Goal: Check status: Check status

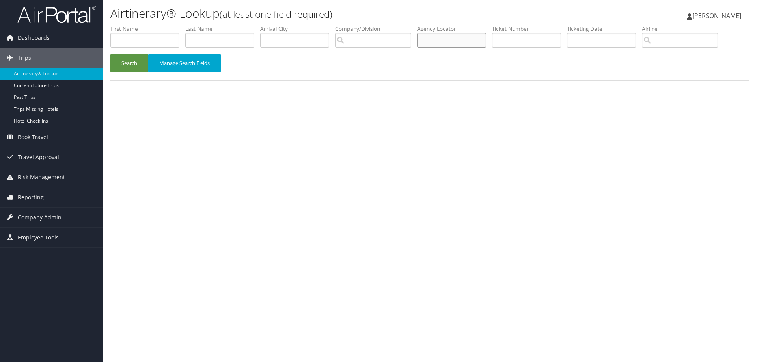
click at [440, 41] on input "text" at bounding box center [451, 40] width 69 height 15
type input "d3mp9g"
click at [127, 65] on button "Search" at bounding box center [129, 63] width 38 height 19
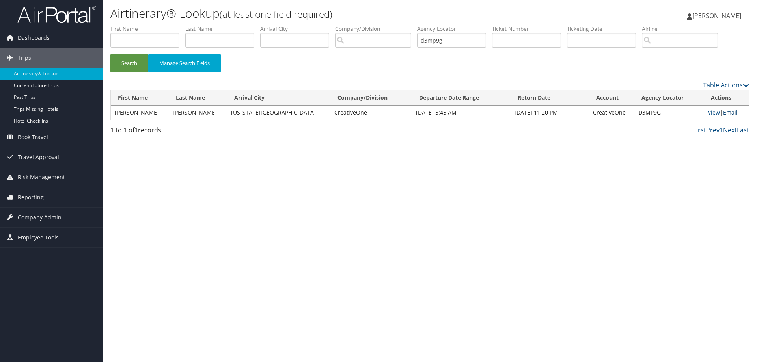
click at [729, 114] on link "Email" at bounding box center [730, 112] width 15 height 7
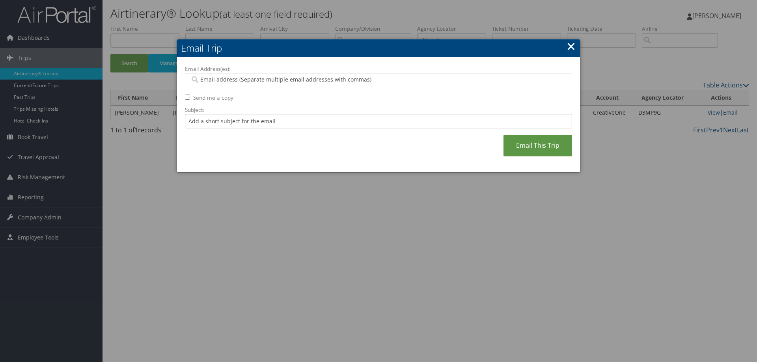
click at [574, 46] on link "×" at bounding box center [571, 46] width 9 height 16
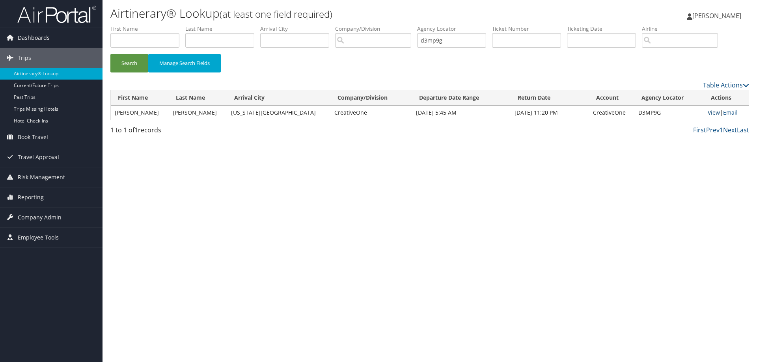
click at [711, 113] on link "View" at bounding box center [714, 112] width 12 height 7
